Goal: Information Seeking & Learning: Learn about a topic

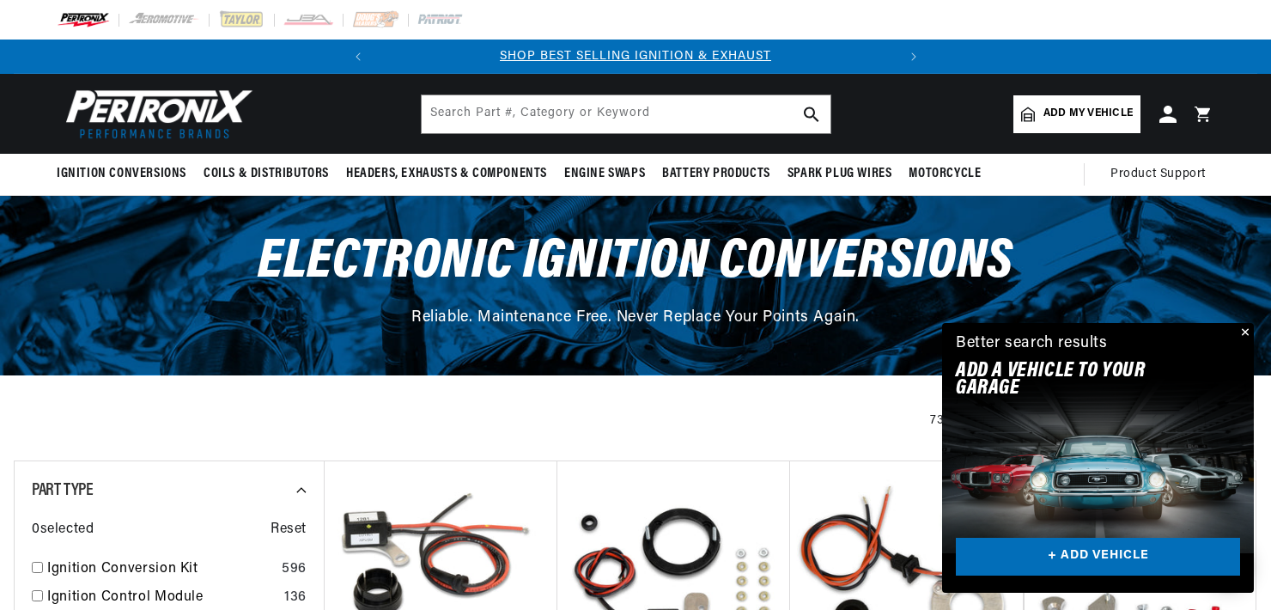
click at [1242, 328] on button "Close" at bounding box center [1243, 333] width 21 height 21
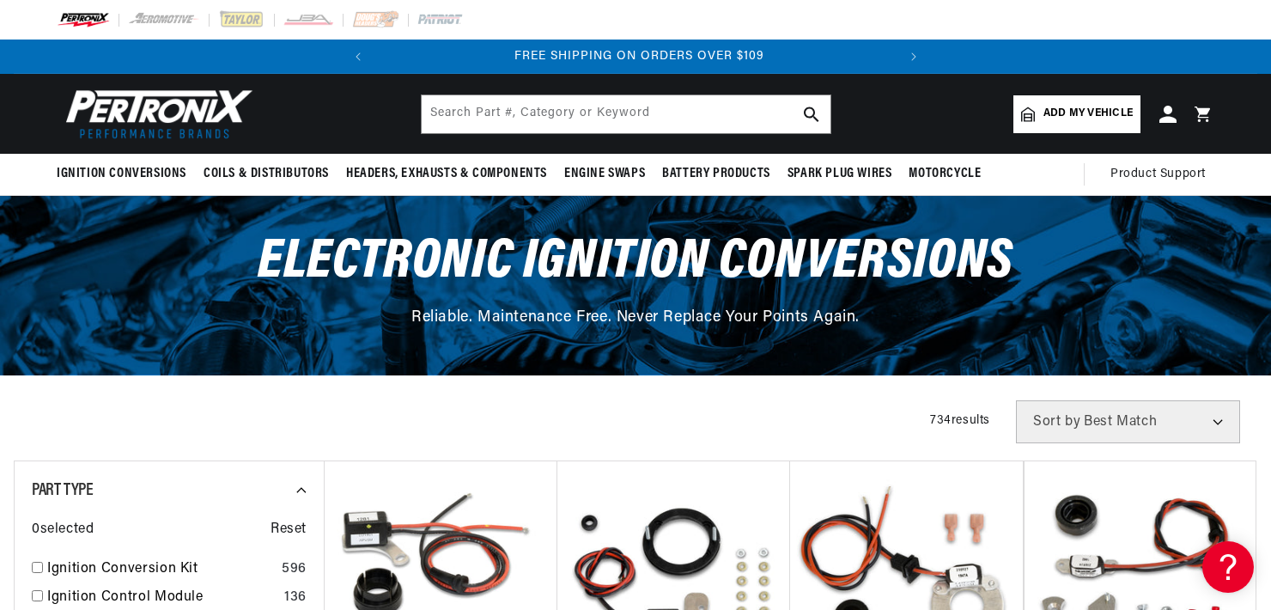
scroll to position [0, 521]
click at [842, 423] on div "Filters 734 results Show Universal Parts Sort by Best Match Featured Name, A-Z …" at bounding box center [636, 421] width 1244 height 43
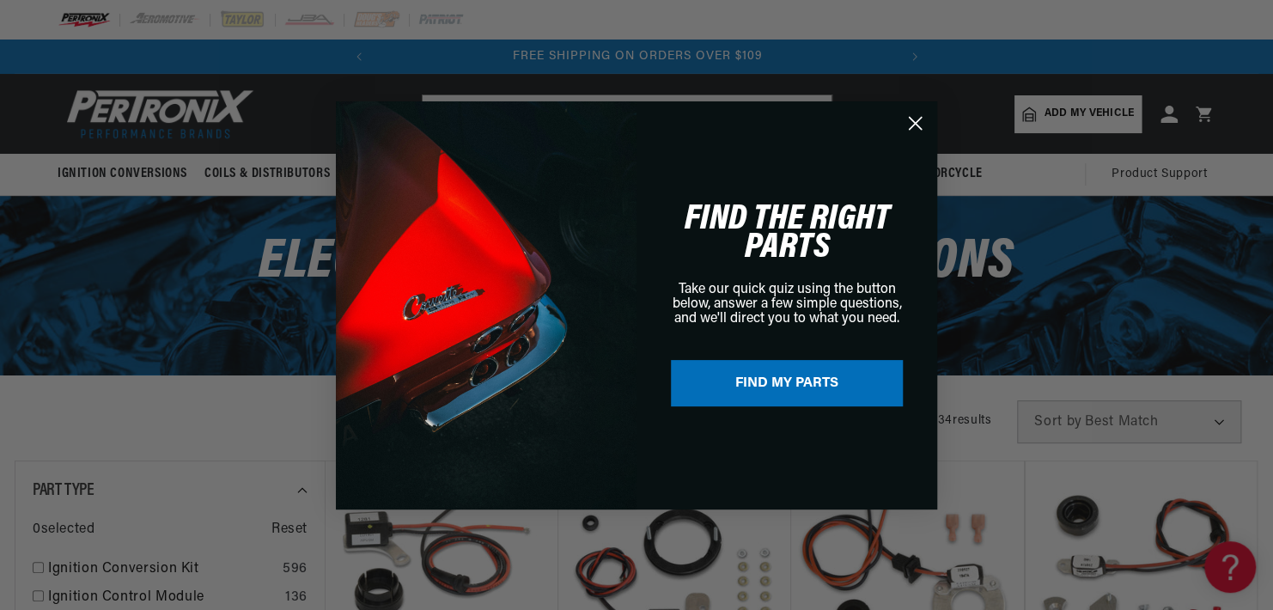
click at [914, 124] on icon "Close dialog" at bounding box center [916, 123] width 12 height 12
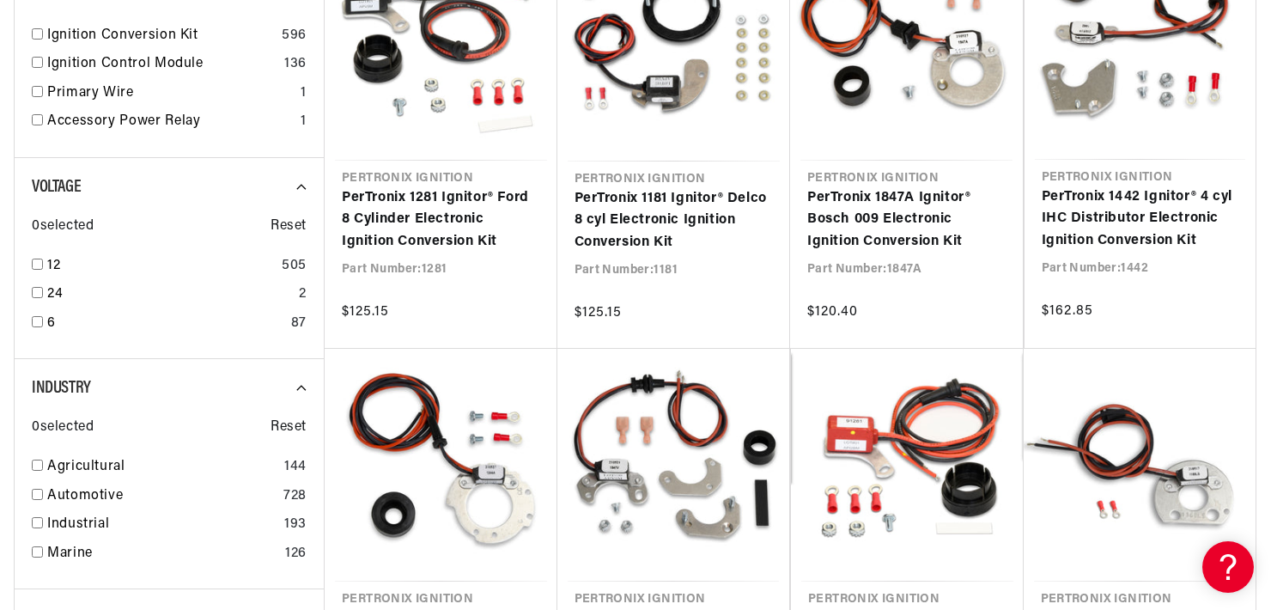
drag, startPoint x: 1270, startPoint y: 146, endPoint x: 1270, endPoint y: 174, distance: 27.5
click at [1270, 174] on div at bounding box center [635, 574] width 1271 height 1414
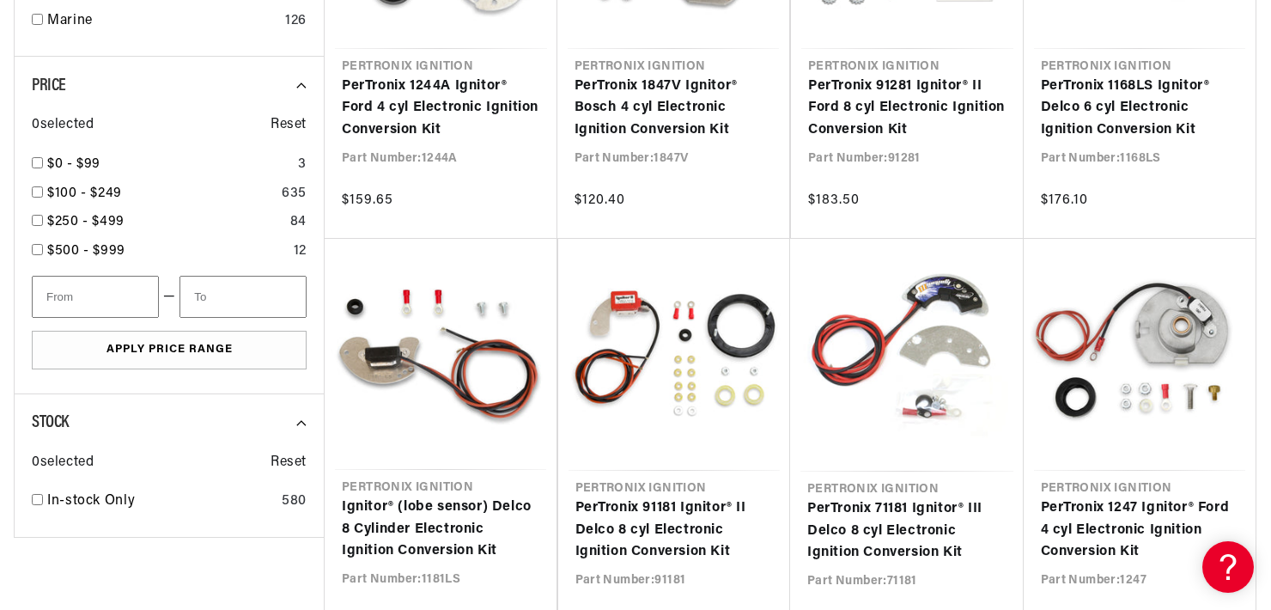
scroll to position [0, 0]
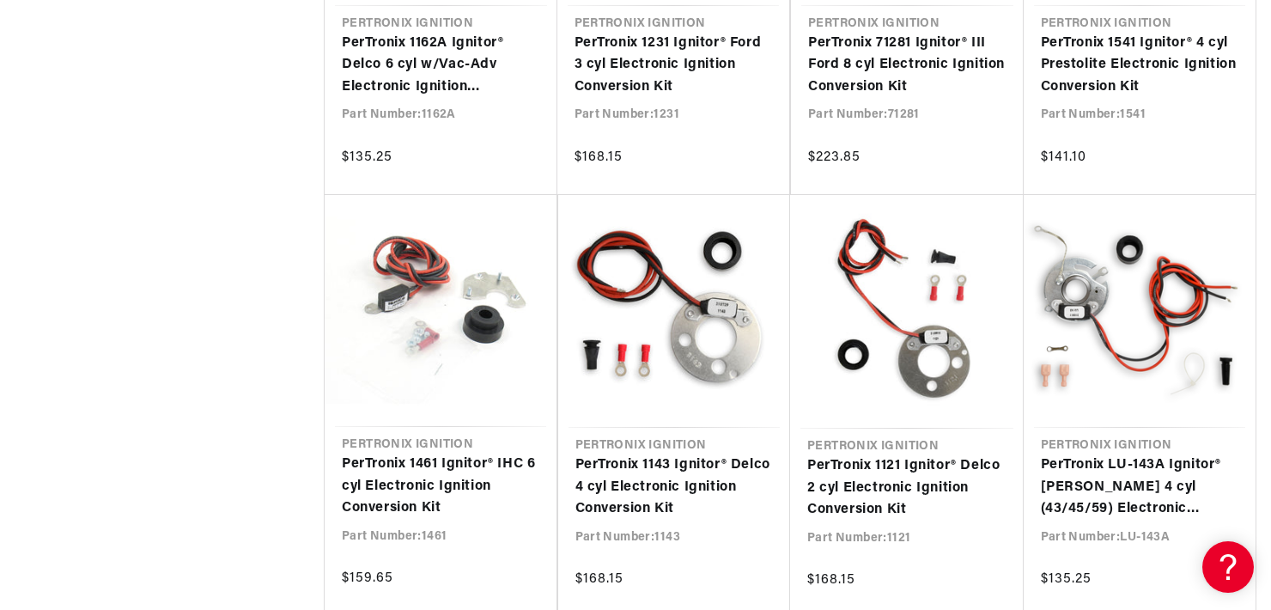
scroll to position [2388, 0]
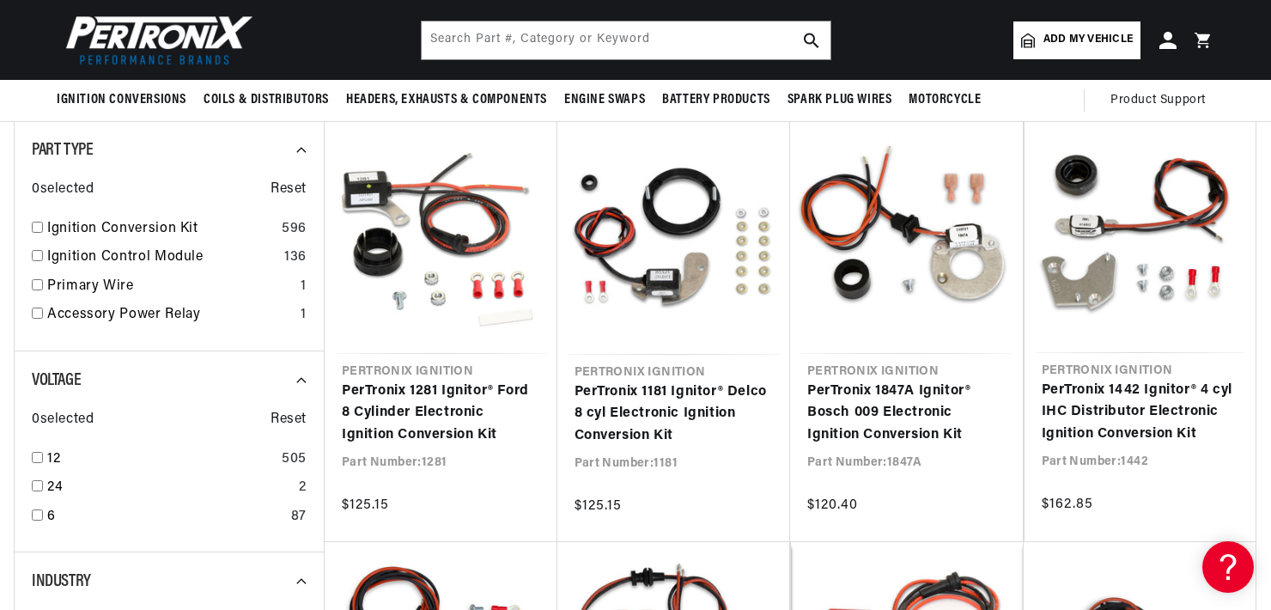
scroll to position [349, 0]
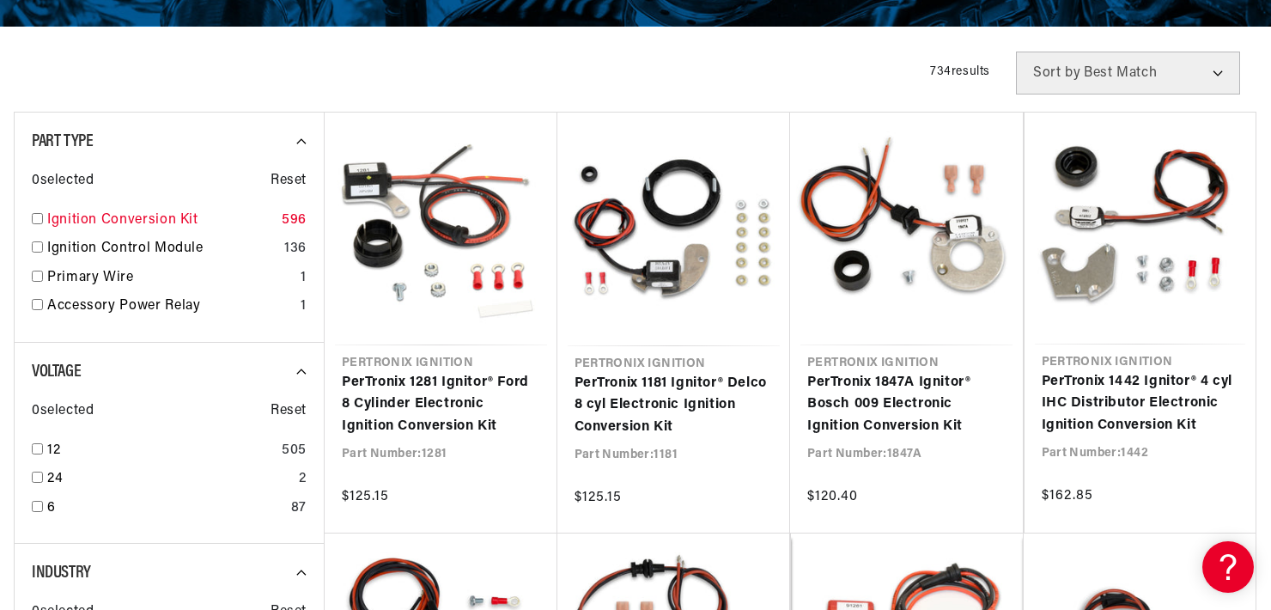
click at [40, 217] on input "checkbox" at bounding box center [37, 218] width 11 height 11
checkbox input "true"
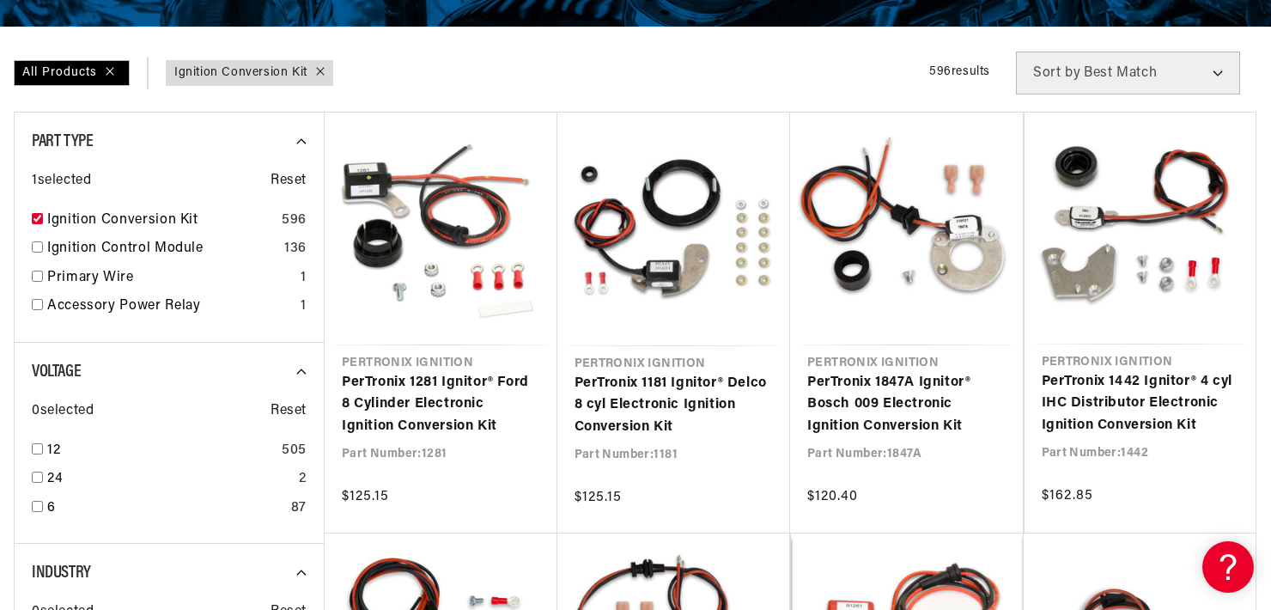
click at [1218, 74] on select "Best Match Featured Name, A-Z Name, Z-A Price, Low to High Price, High to Low" at bounding box center [1128, 73] width 224 height 43
drag, startPoint x: 1270, startPoint y: 120, endPoint x: 1271, endPoint y: 151, distance: 30.9
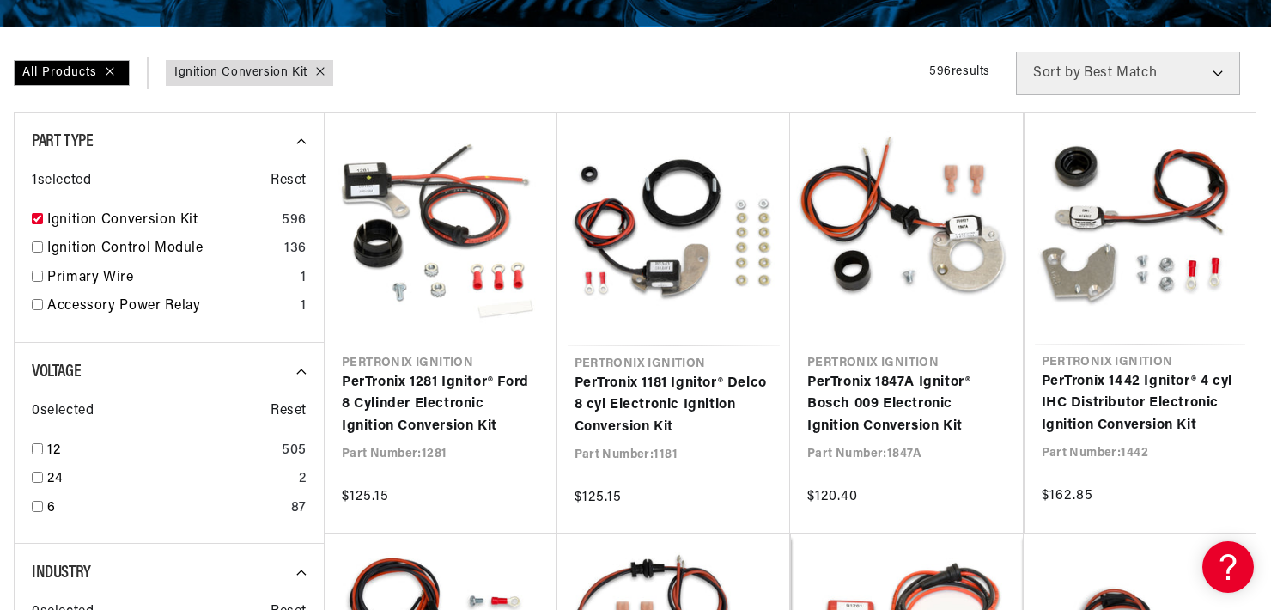
click at [691, 77] on div "All Products Part Type : Ignition Conversion Kit Filters 596 results Show Unive…" at bounding box center [636, 73] width 1244 height 43
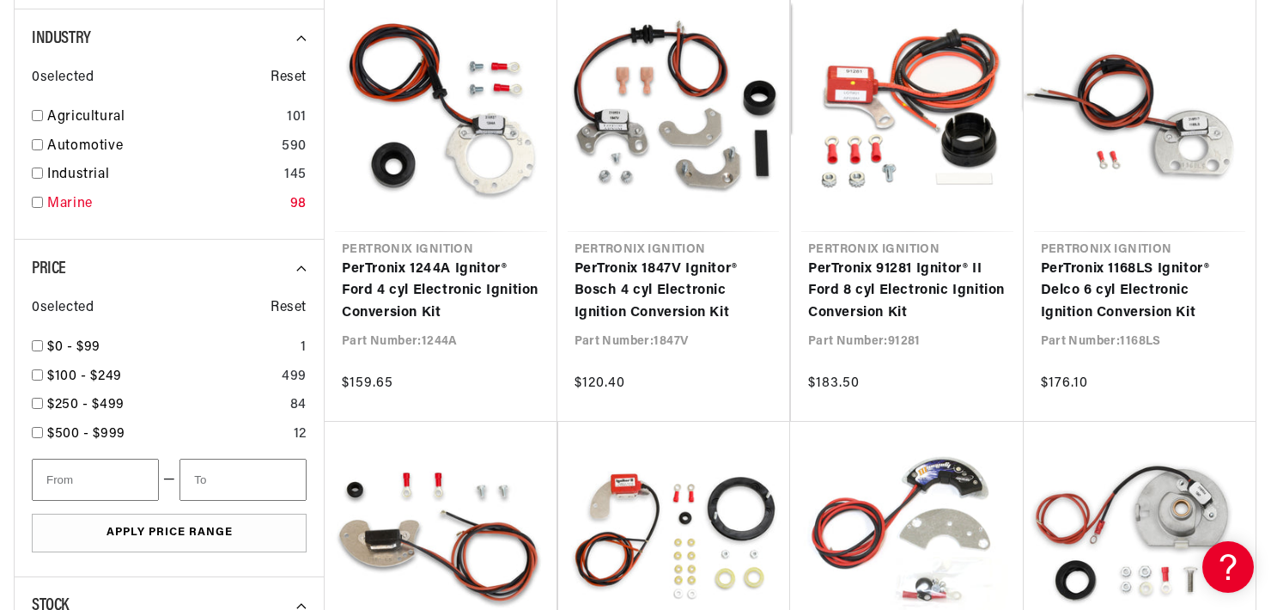
click at [35, 199] on input "checkbox" at bounding box center [37, 202] width 11 height 11
checkbox input "true"
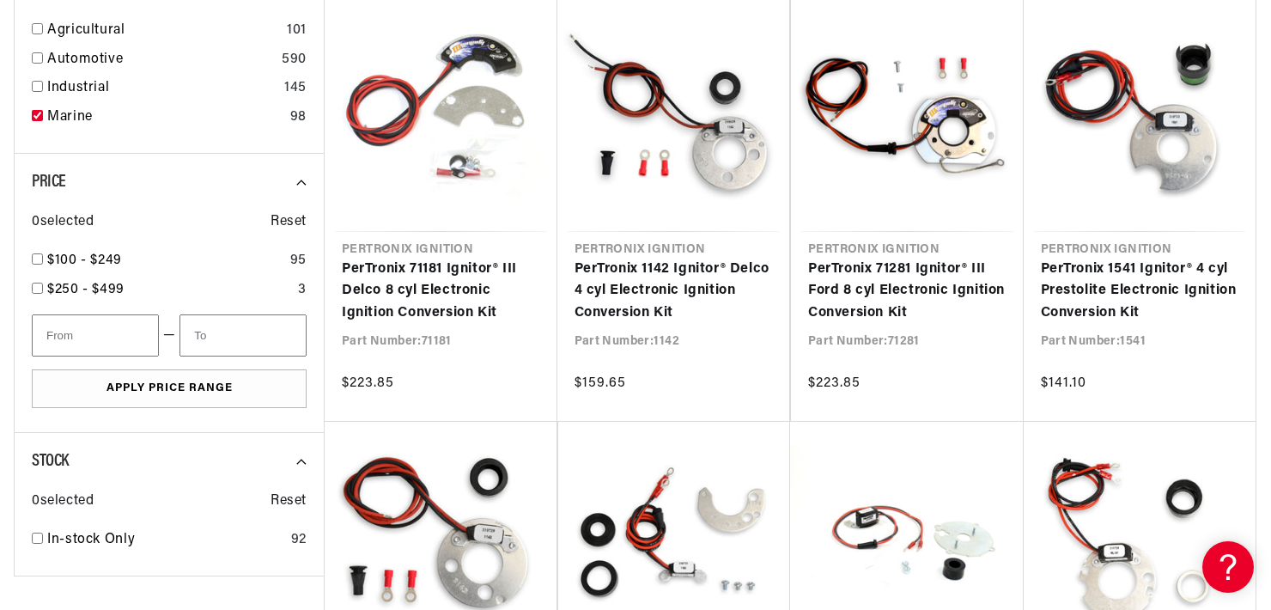
click at [24, 372] on div "Price 0 selected Reset $100 - $249 95 $250 - $499 3 — Apply Price Range" at bounding box center [169, 293] width 310 height 279
click at [1270, 299] on div at bounding box center [635, 224] width 1271 height 1414
click at [53, 593] on div "All Products Part Type : Ignition Conversion Kit Industry : Marine Filters 98 r…" at bounding box center [636, 224] width 1244 height 1414
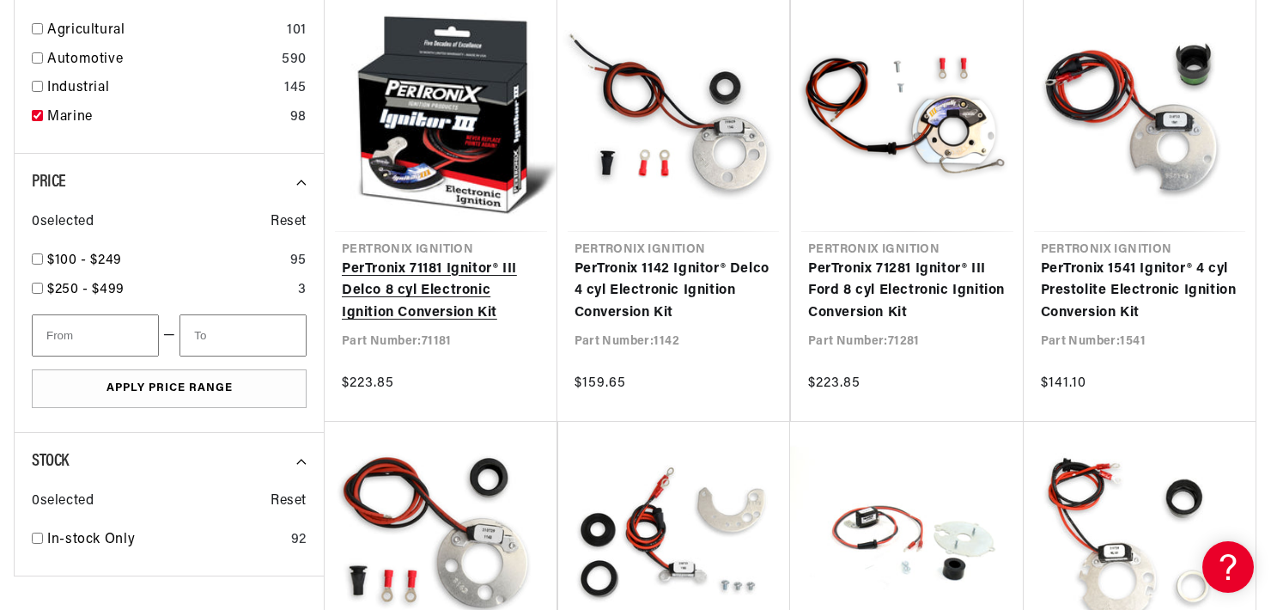
scroll to position [0, 0]
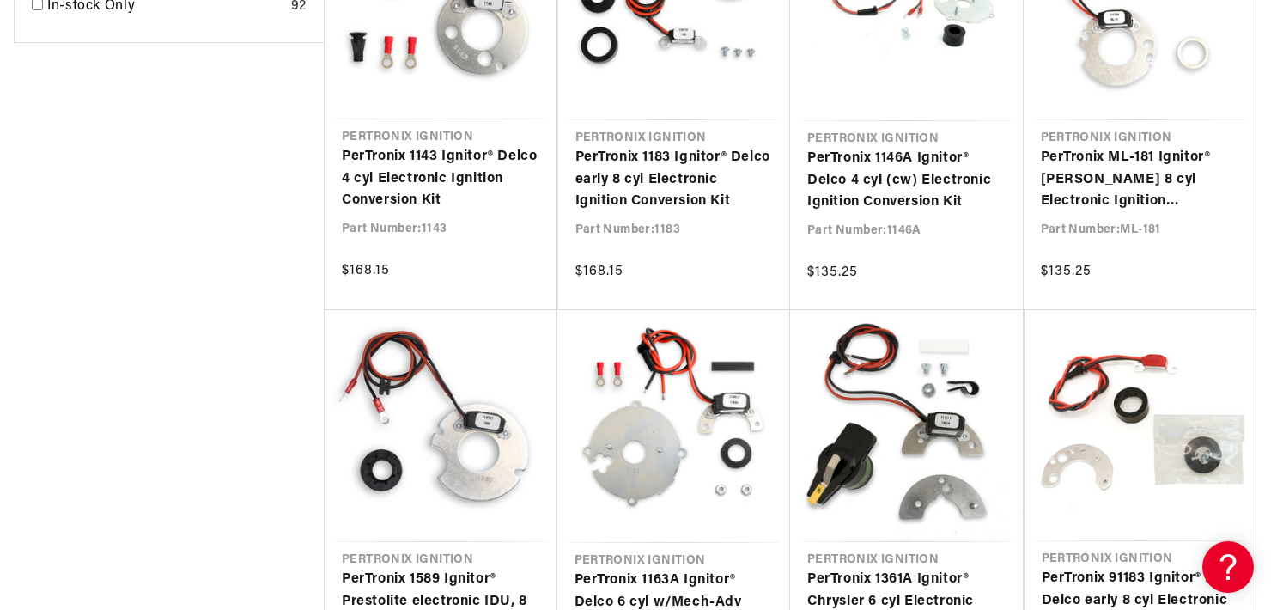
scroll to position [0, 521]
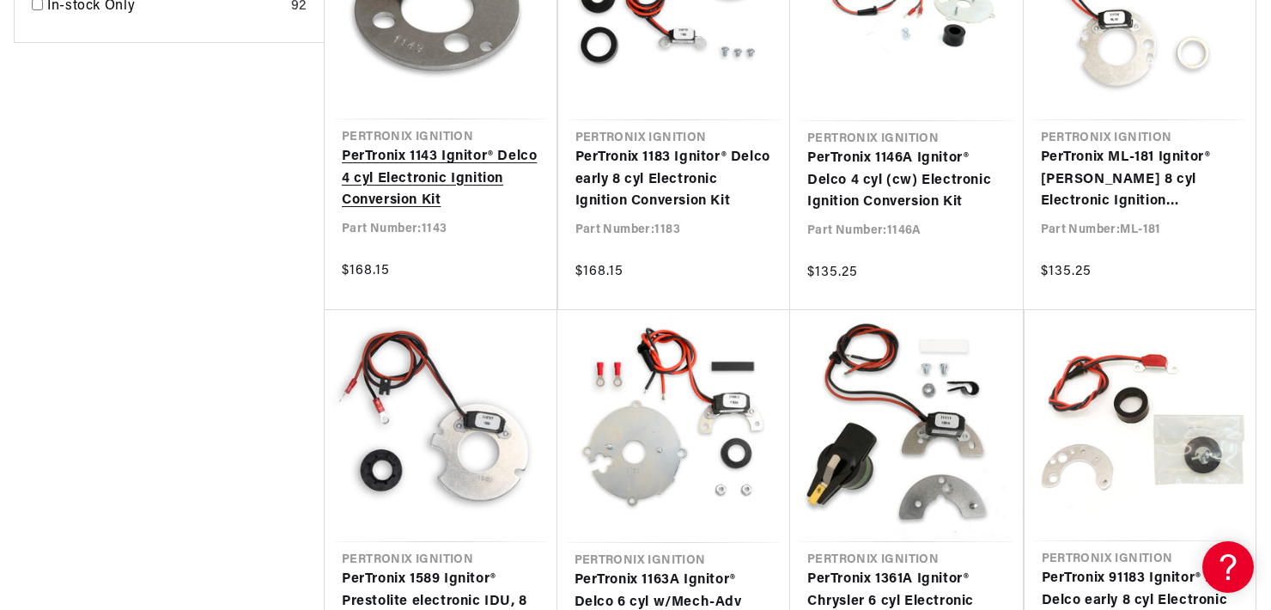
click at [445, 171] on link "PerTronix 1143 Ignitor® Delco 4 cyl Electronic Ignition Conversion Kit" at bounding box center [441, 179] width 198 height 66
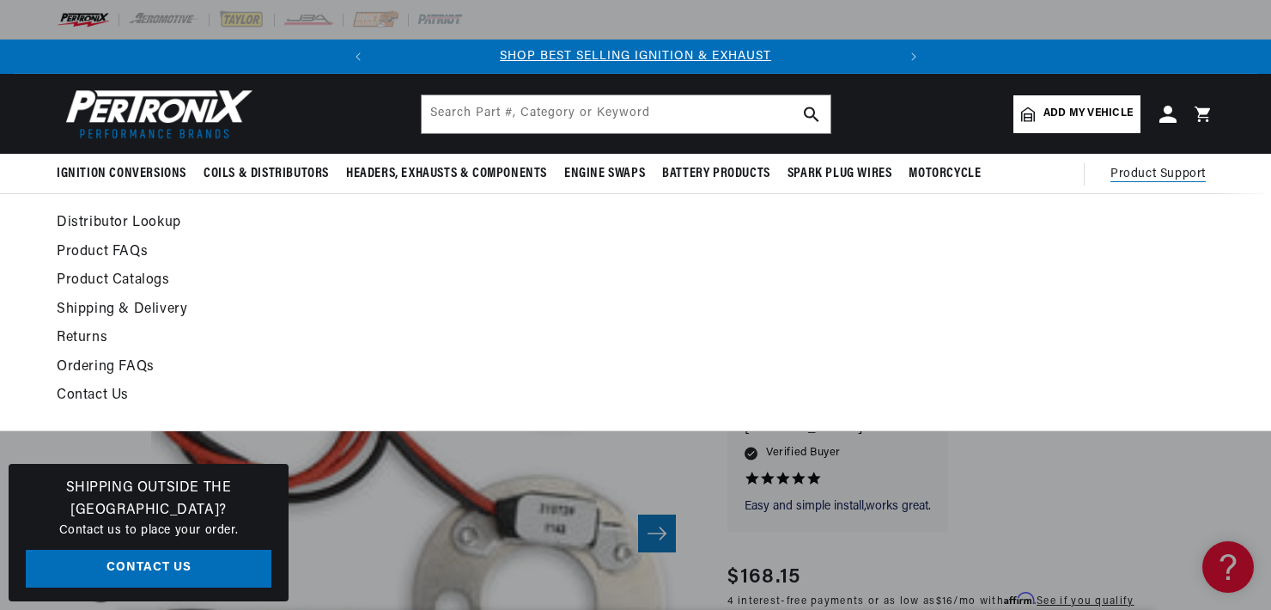
click at [1226, 346] on div "Distributor Lookup Product FAQs Product Catalogs Shipping & Delivery Returns Or…" at bounding box center [636, 312] width 1244 height 202
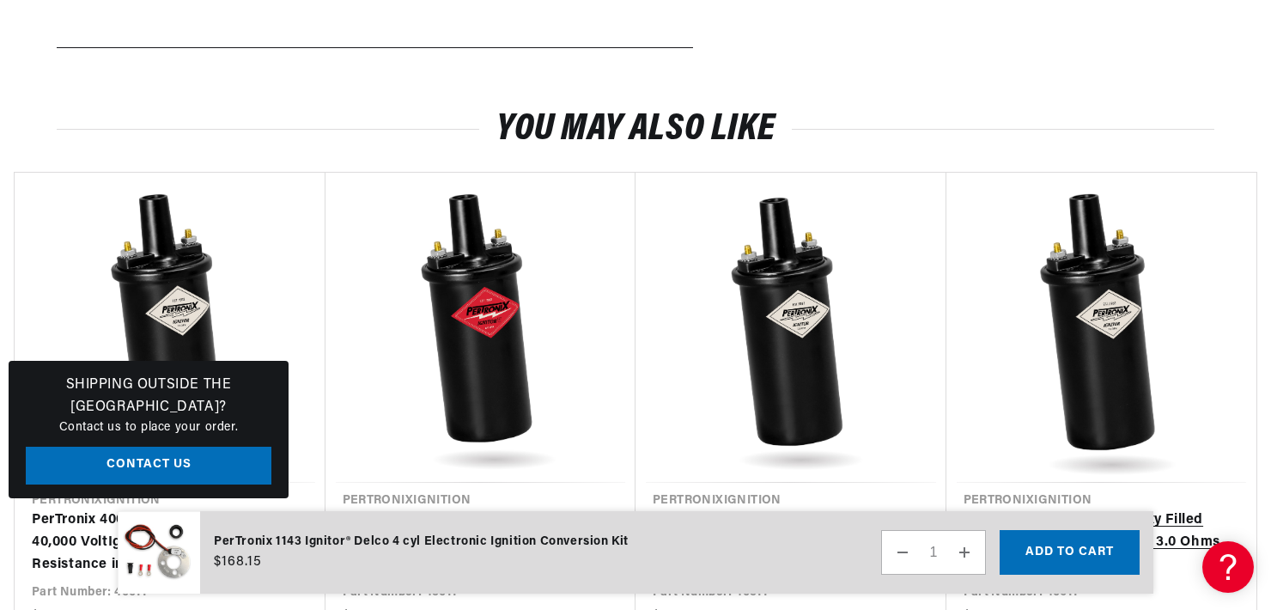
scroll to position [0, 521]
click at [1223, 509] on link "PerTronix 40611 Ignitor Epoxy Filled 40,000 Volt Ignition Coil with 3.0 Ohms Re…" at bounding box center [1093, 542] width 259 height 66
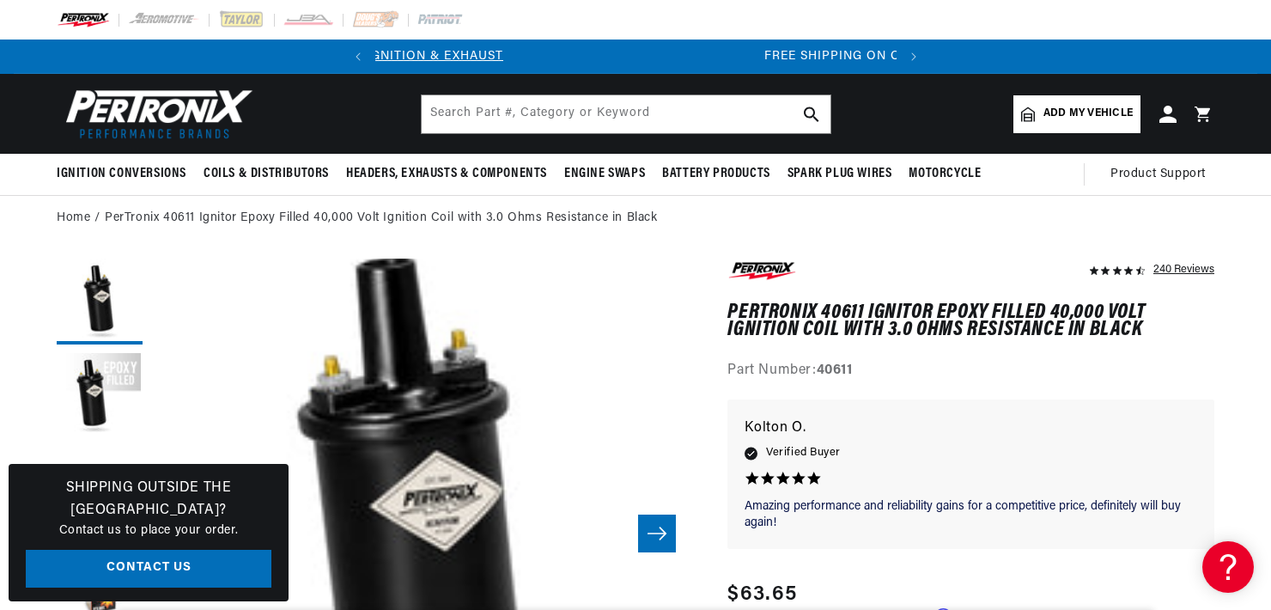
scroll to position [0, 521]
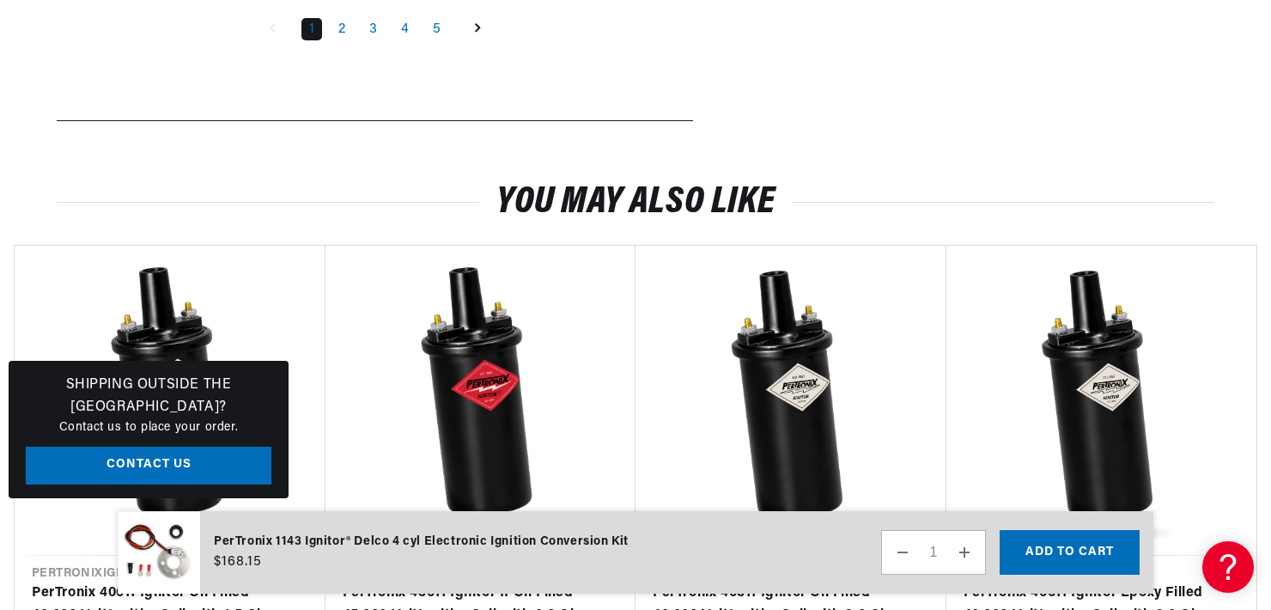
scroll to position [0, 521]
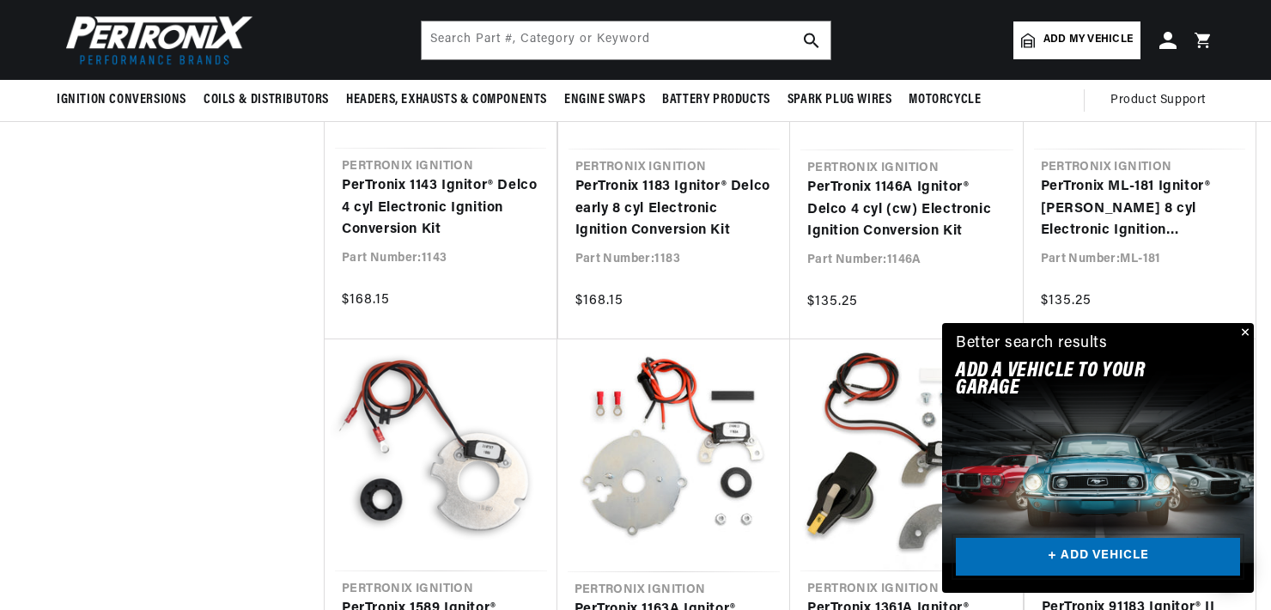
click at [1076, 556] on link "+ ADD VEHICLE" at bounding box center [1098, 557] width 284 height 39
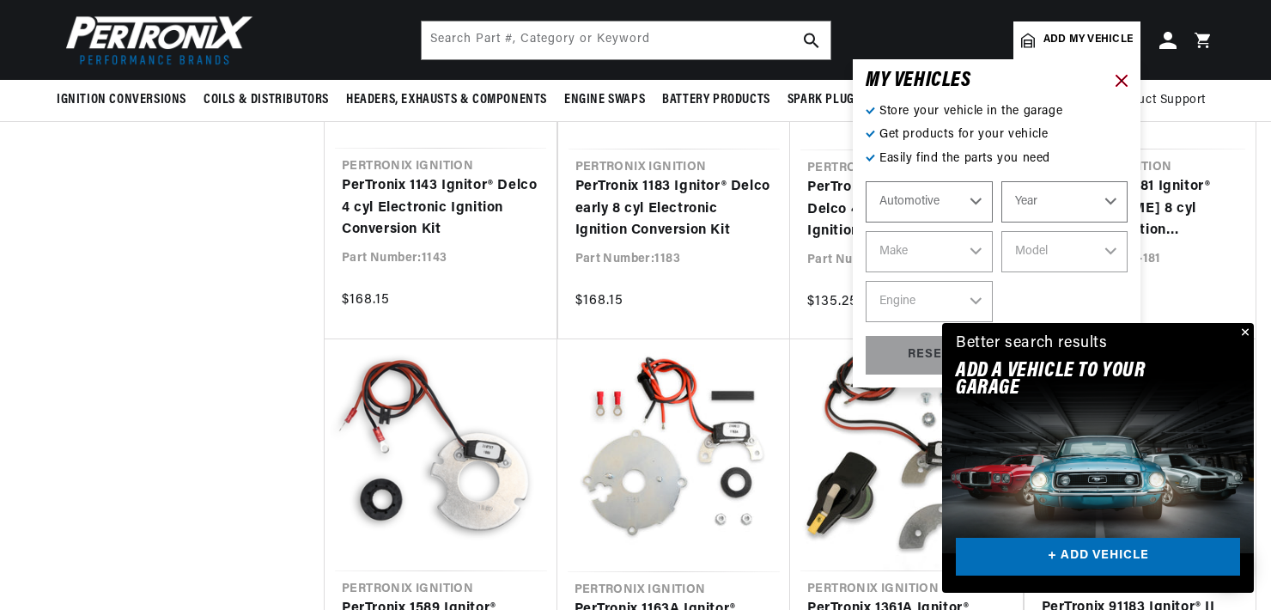
click at [1122, 78] on icon at bounding box center [1122, 81] width 12 height 12
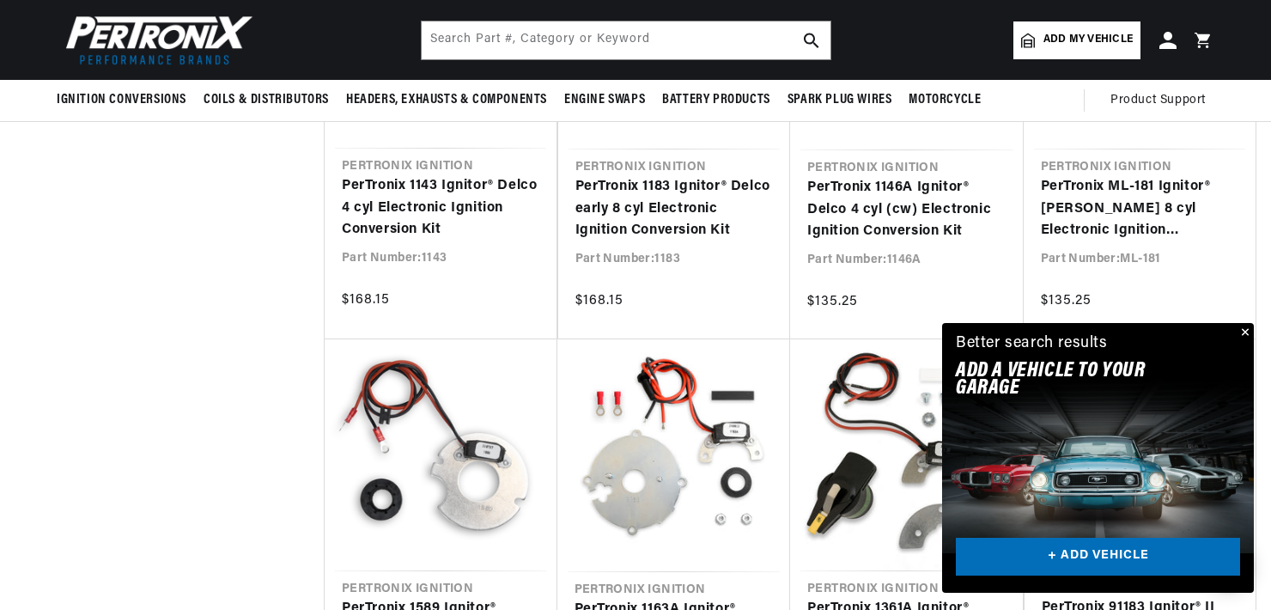
scroll to position [0, 521]
click at [1246, 331] on button "Close" at bounding box center [1243, 333] width 21 height 21
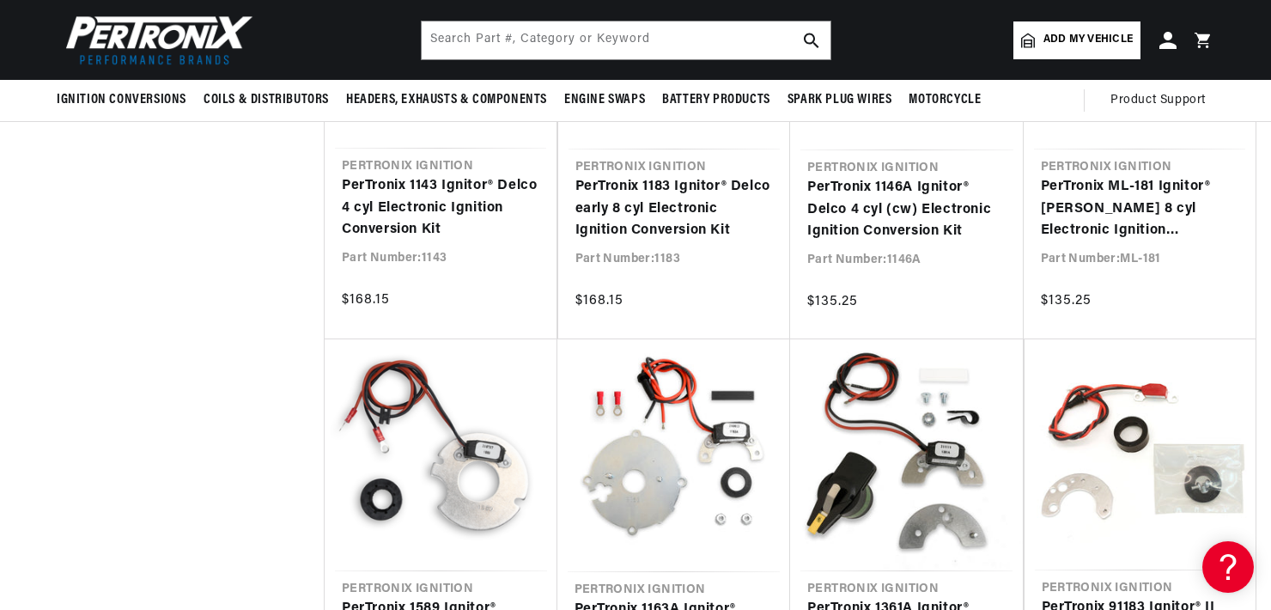
drag, startPoint x: 1270, startPoint y: 204, endPoint x: 1274, endPoint y: 115, distance: 88.5
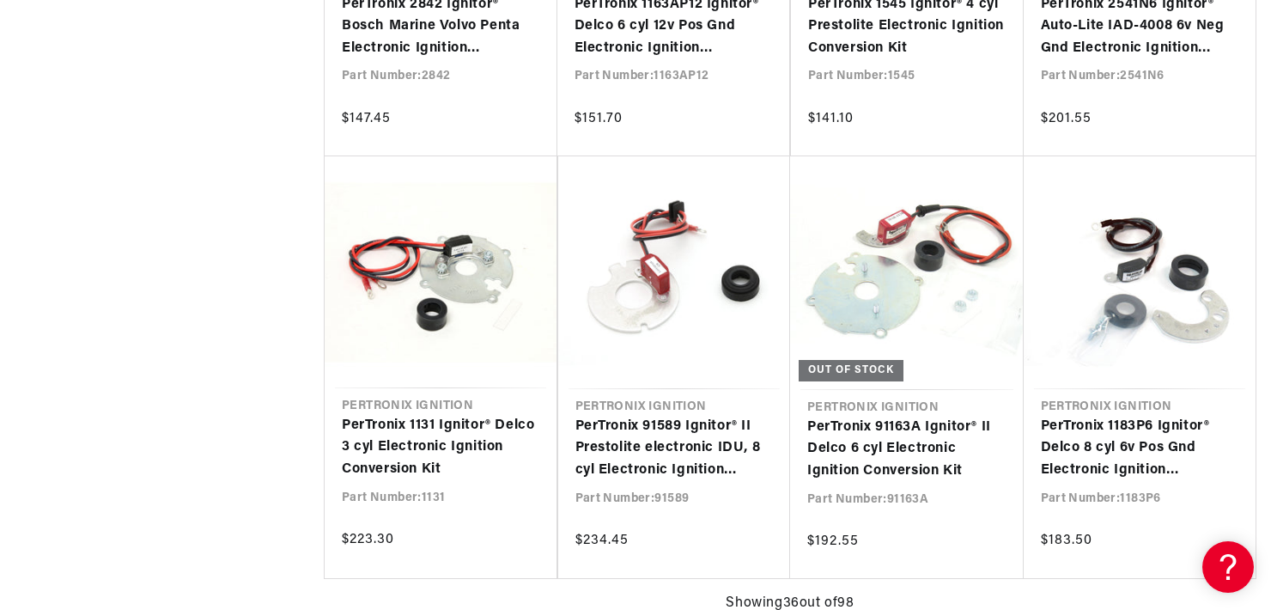
scroll to position [3688, 0]
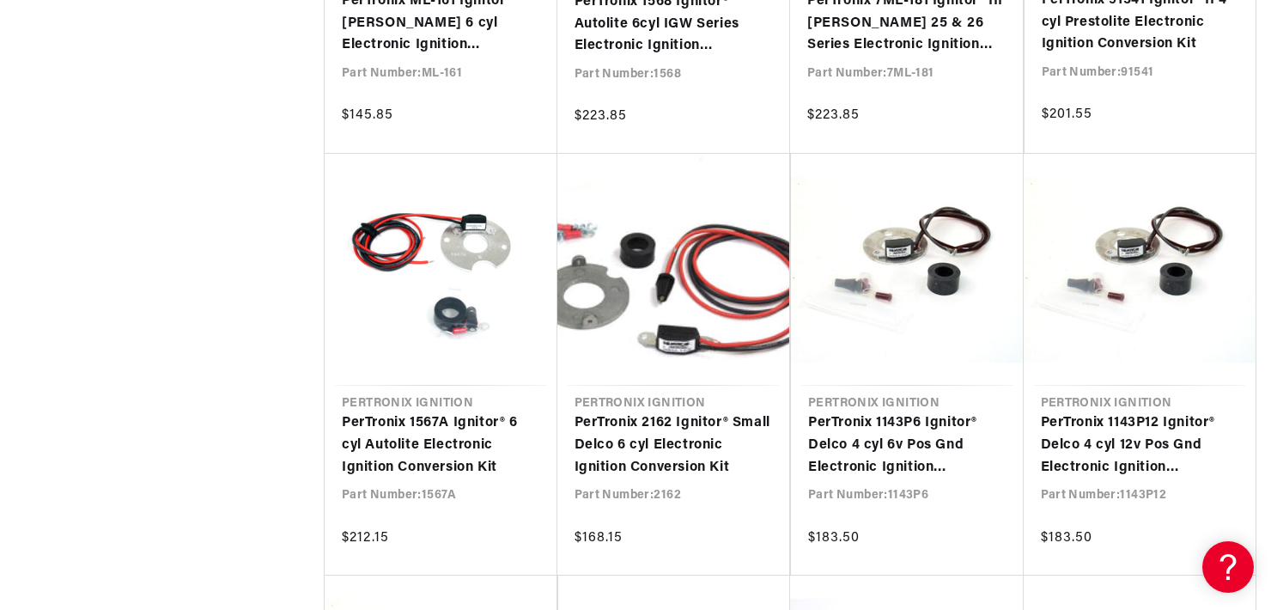
scroll to position [4555, 0]
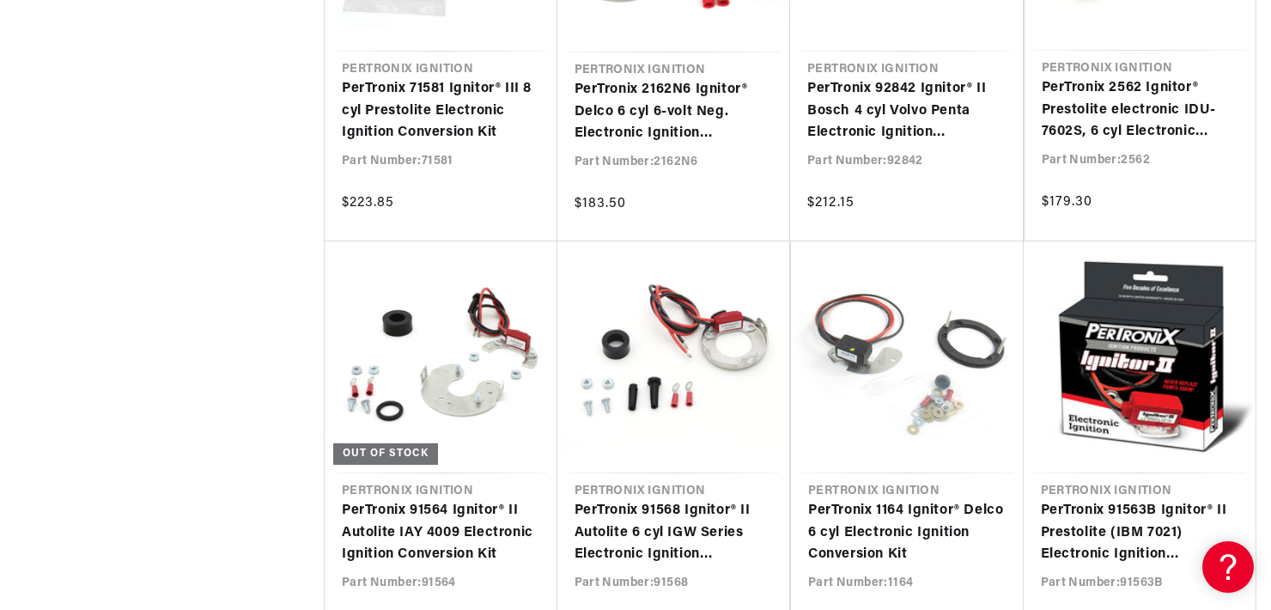
scroll to position [0, 521]
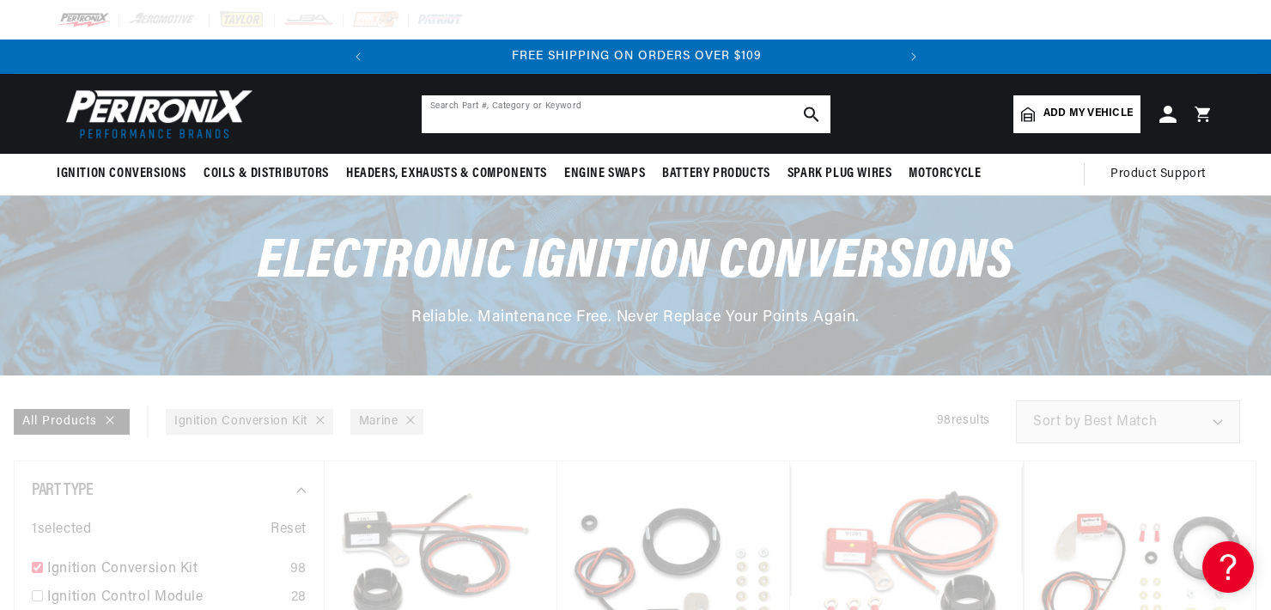
click at [497, 111] on input "text" at bounding box center [626, 114] width 409 height 38
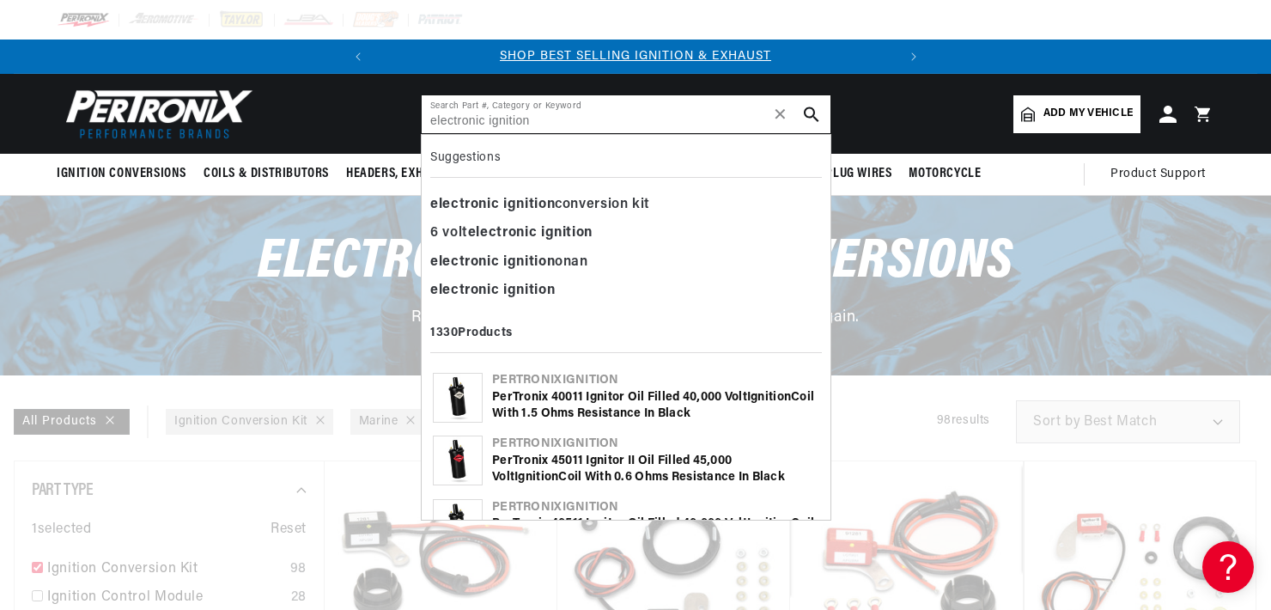
type input "electronic ignition"
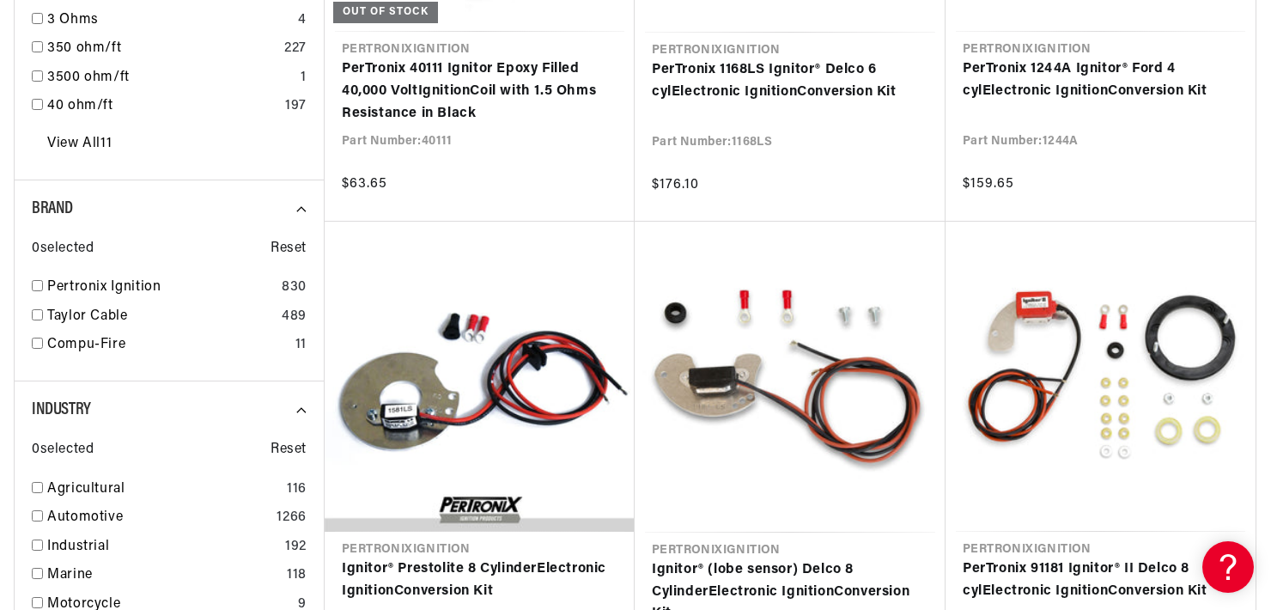
scroll to position [0, 521]
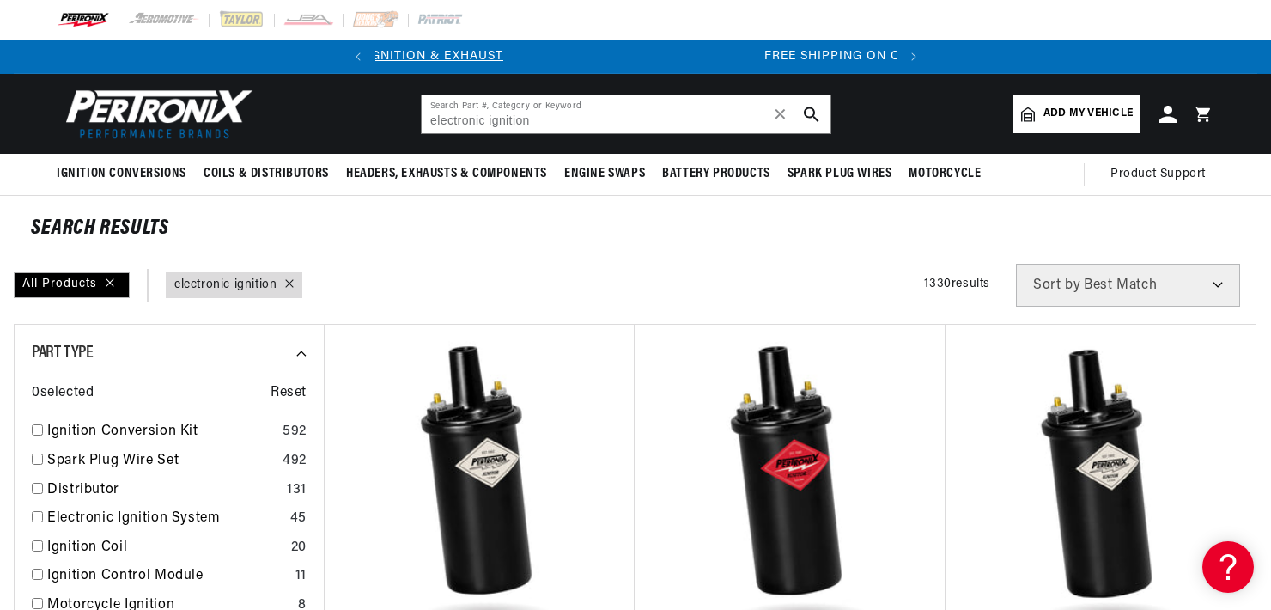
scroll to position [0, 521]
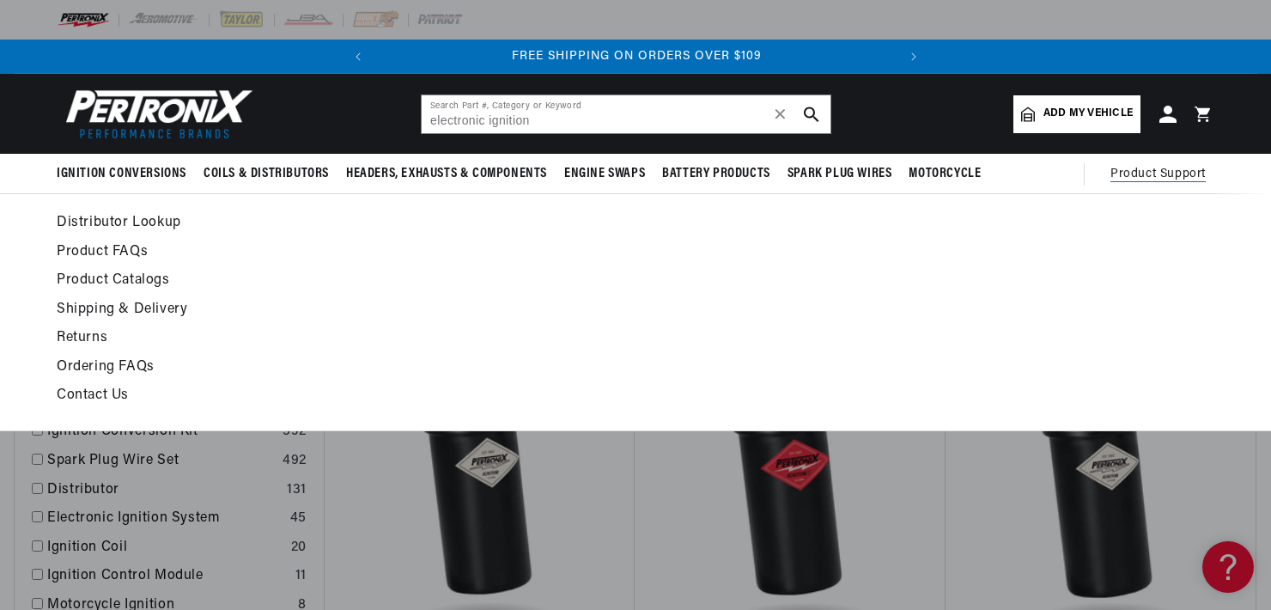
click at [1131, 171] on span "Product Support" at bounding box center [1158, 174] width 95 height 19
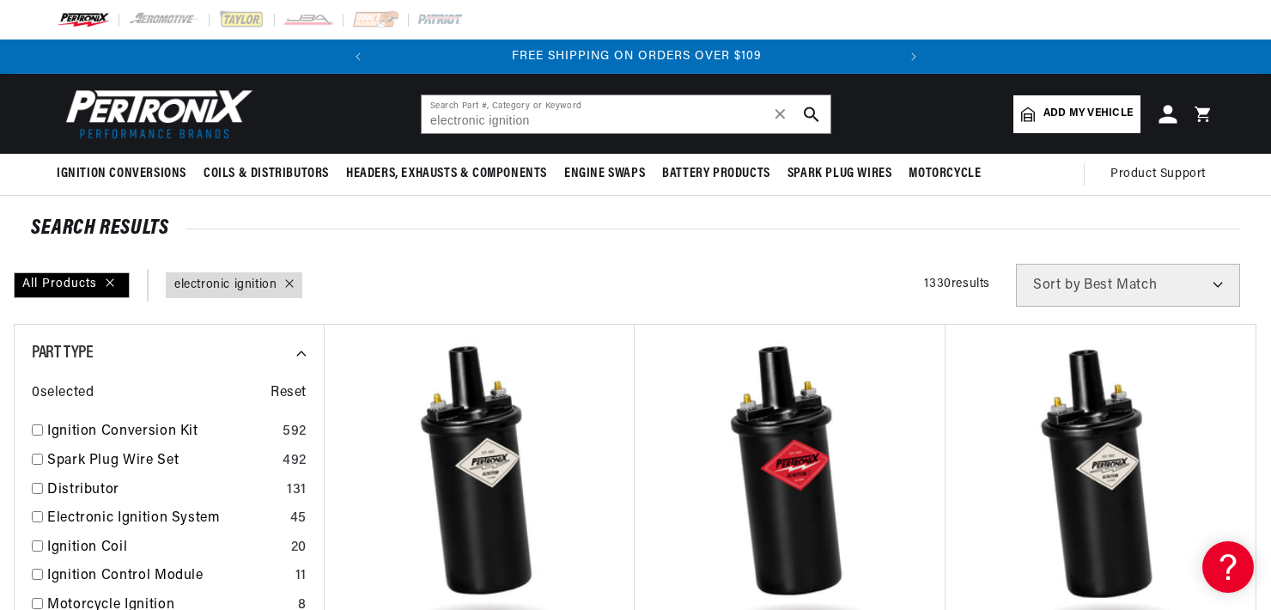
click at [1163, 113] on icon at bounding box center [1168, 114] width 18 height 18
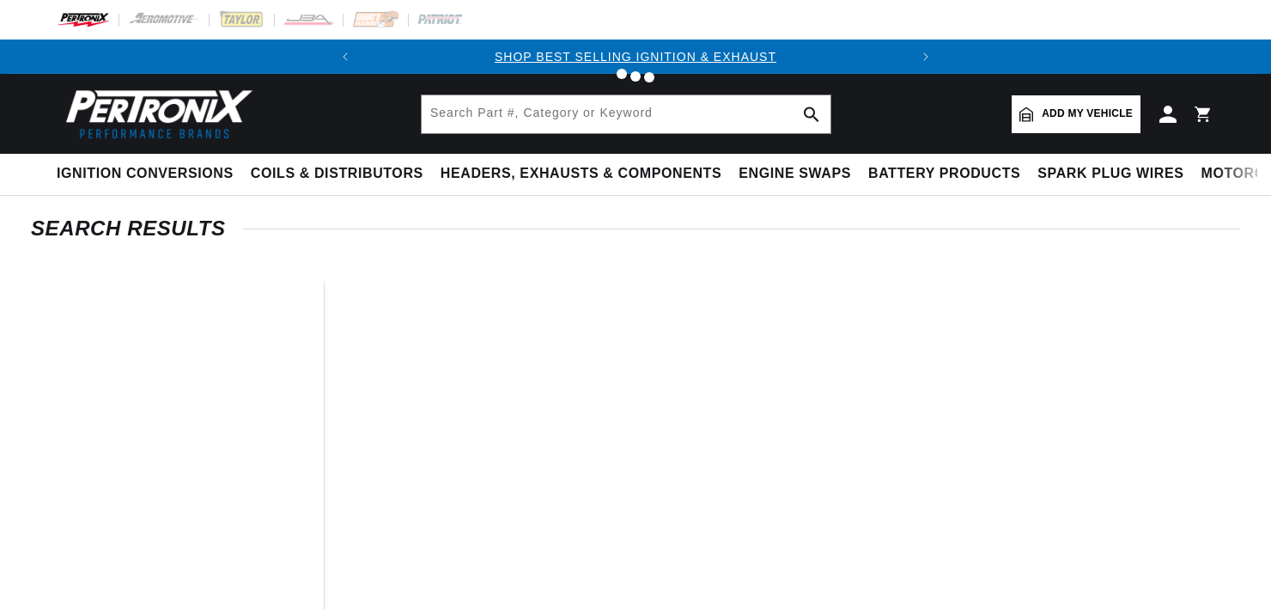
type input "electronic ignition"
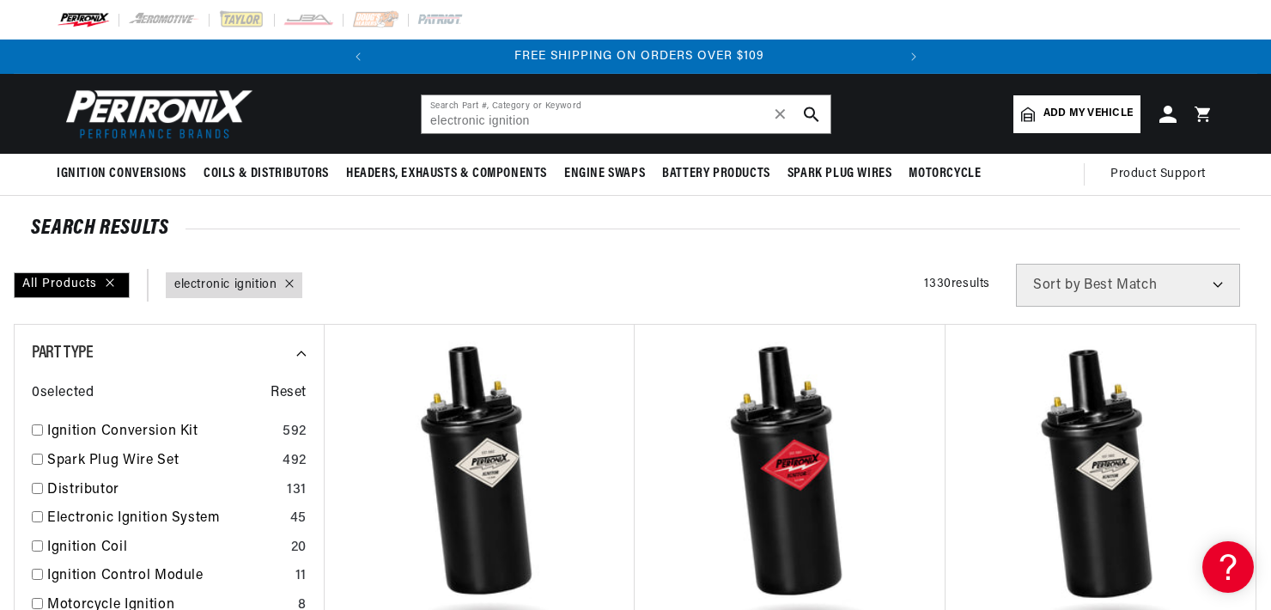
scroll to position [0, 521]
click at [35, 571] on input "checkbox" at bounding box center [37, 574] width 11 height 11
checkbox input "false"
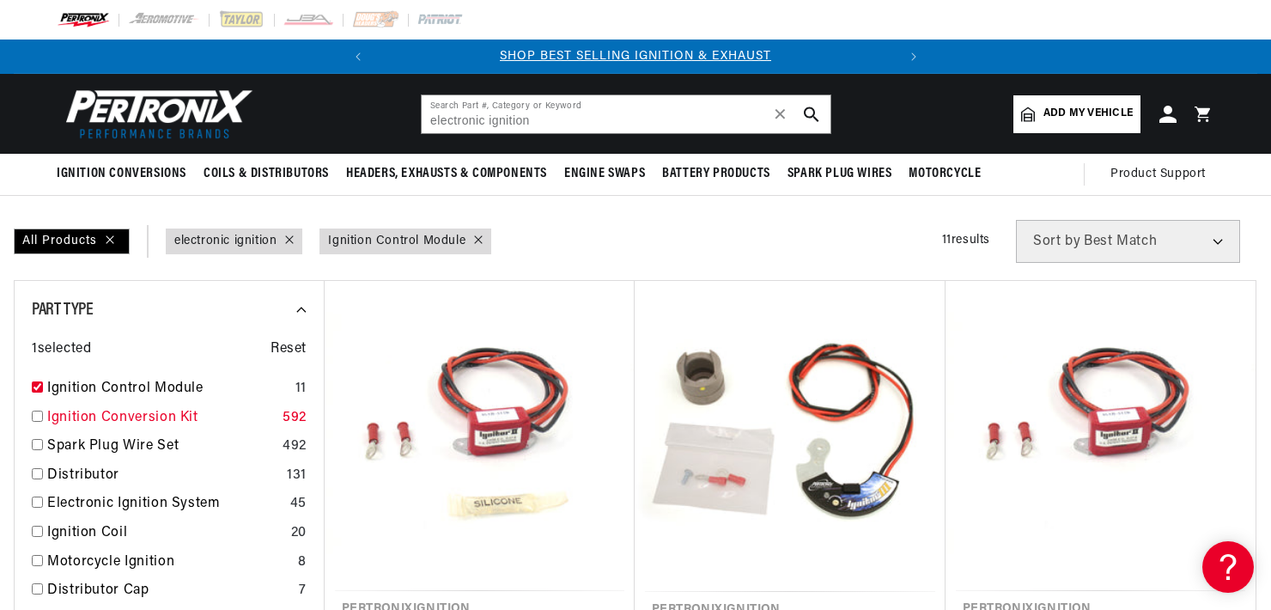
click at [37, 417] on input "checkbox" at bounding box center [37, 416] width 11 height 11
checkbox input "false"
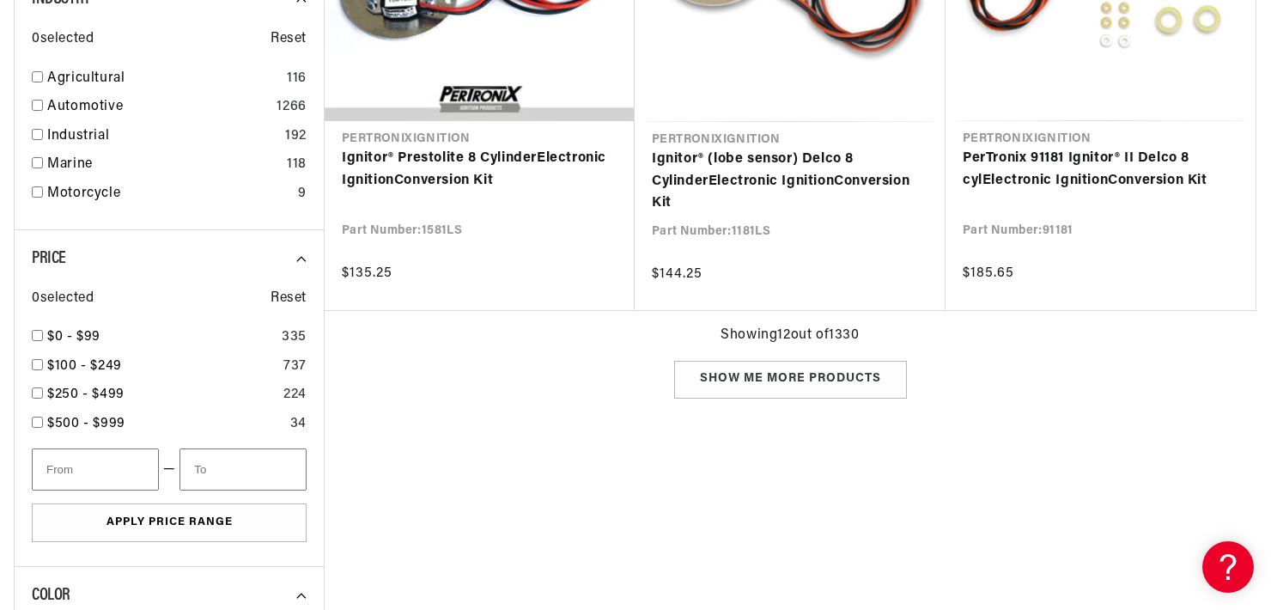
scroll to position [0, 69]
